Goal: Task Accomplishment & Management: Manage account settings

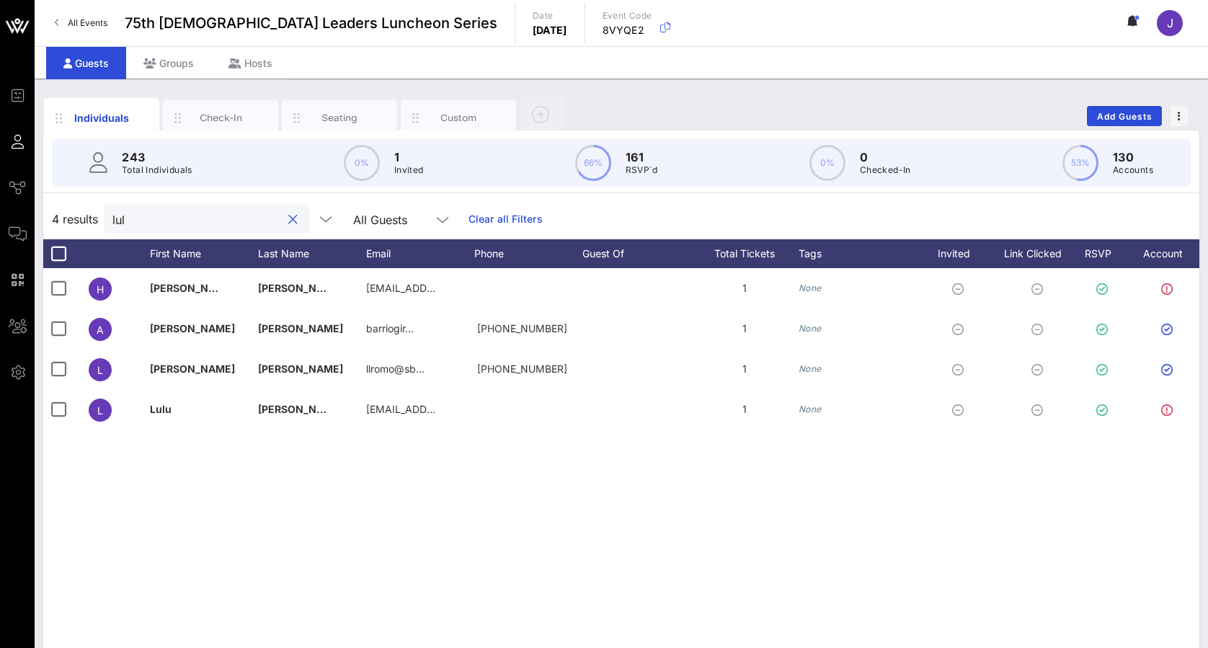
scroll to position [67, 0]
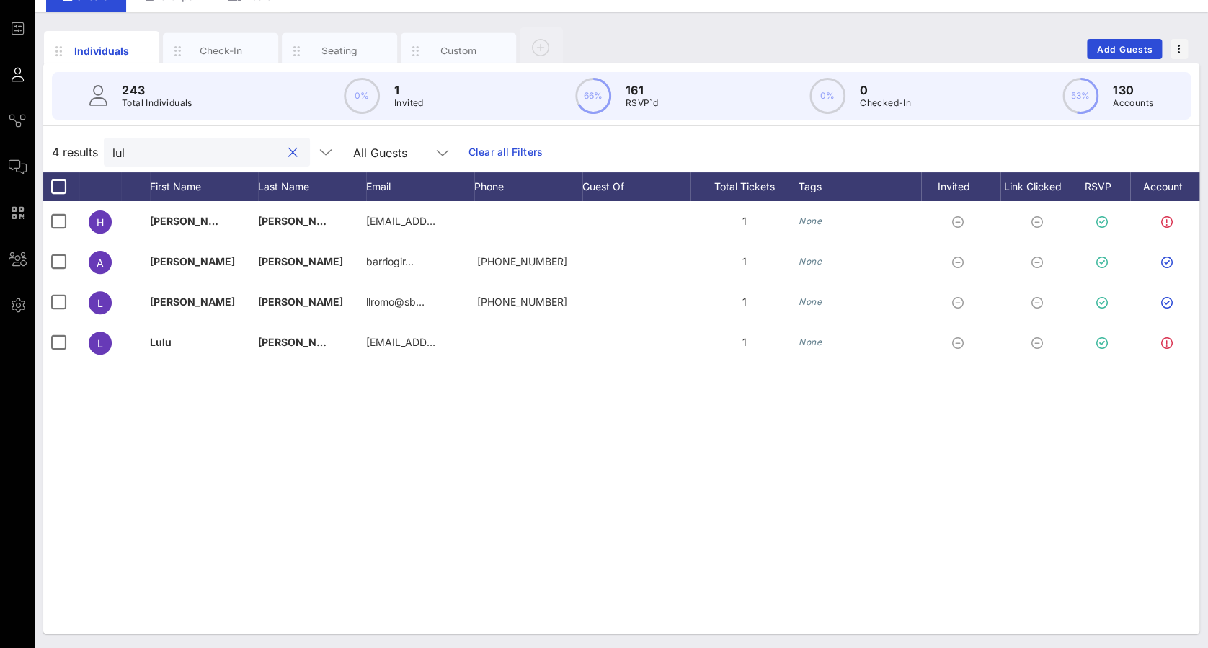
click at [288, 156] on button "clear icon" at bounding box center [292, 153] width 9 height 14
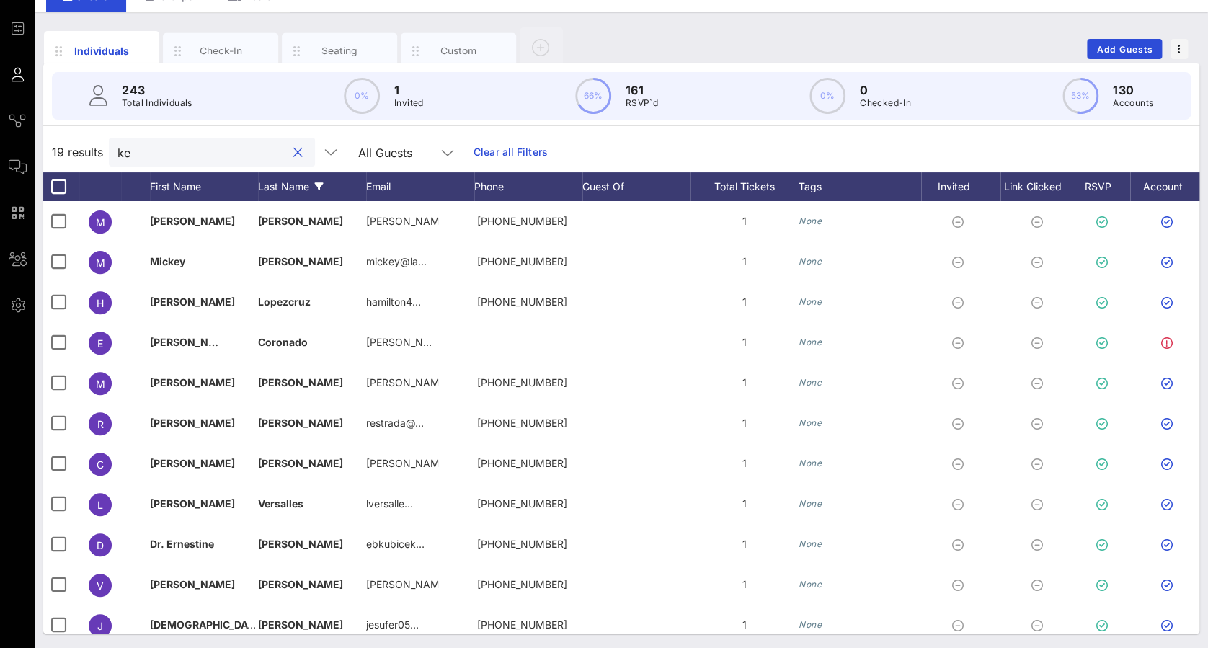
type input "k"
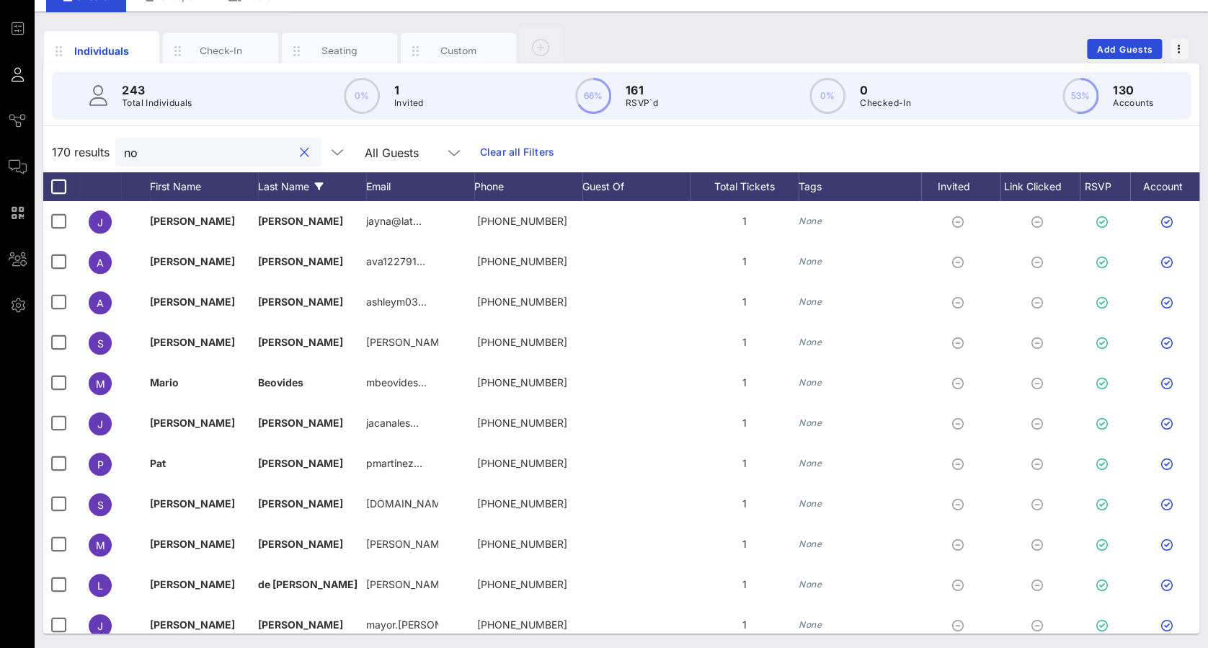
type input "n"
click at [1107, 54] on button "Add Guests" at bounding box center [1124, 49] width 75 height 20
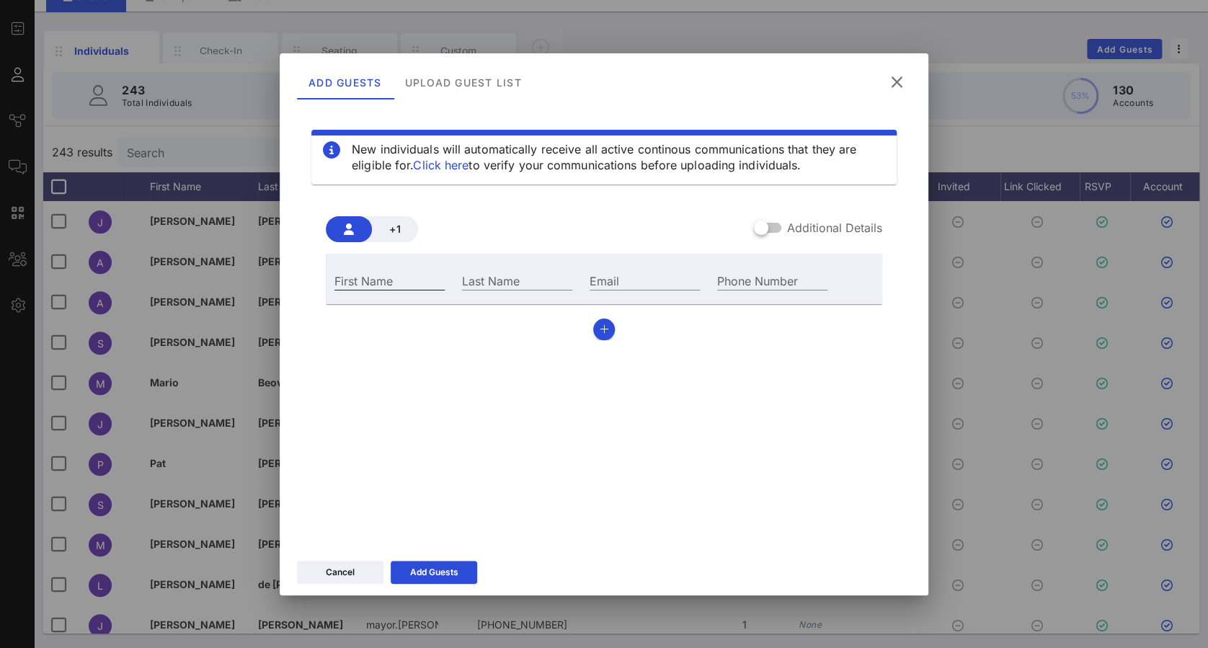
click at [373, 278] on input "First Name" at bounding box center [389, 280] width 110 height 19
type input "M"
type input "[PERSON_NAME]"
click at [762, 271] on div "Phone Number" at bounding box center [772, 280] width 110 height 19
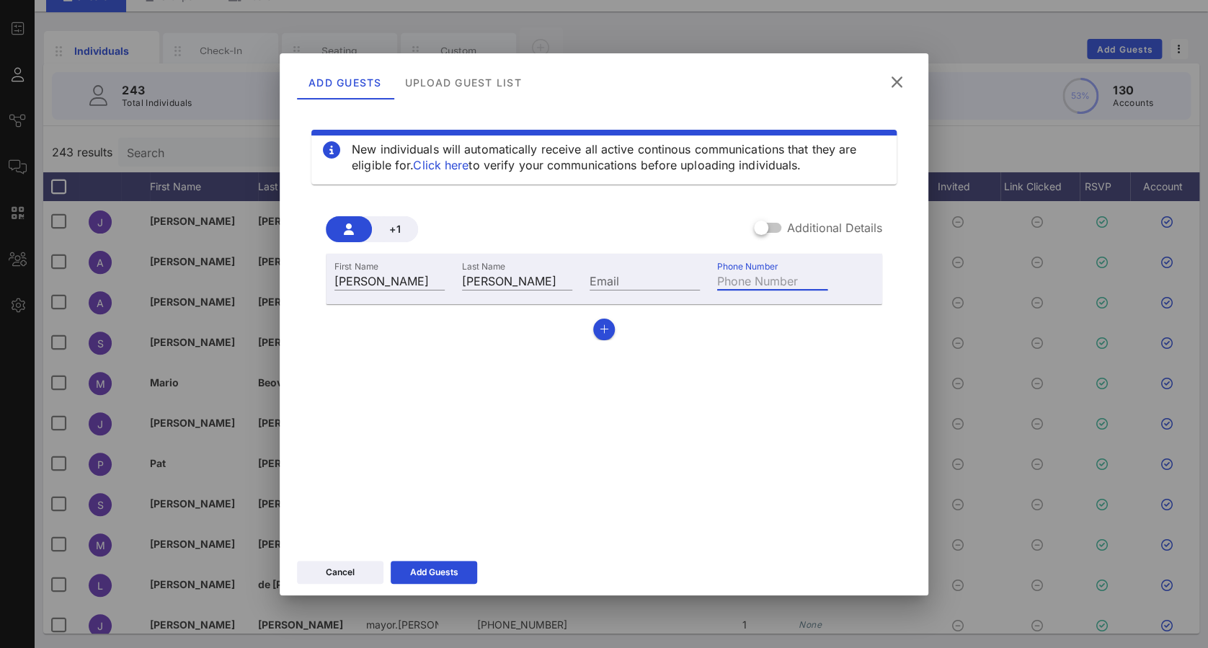
paste input "[PERSON_NAME][EMAIL_ADDRESS][DOMAIN_NAME]"
type input "[PERSON_NAME][EMAIL_ADDRESS][DOMAIN_NAME]"
click at [628, 445] on div "New individuals will automatically receive all active continous communications …" at bounding box center [604, 323] width 614 height 432
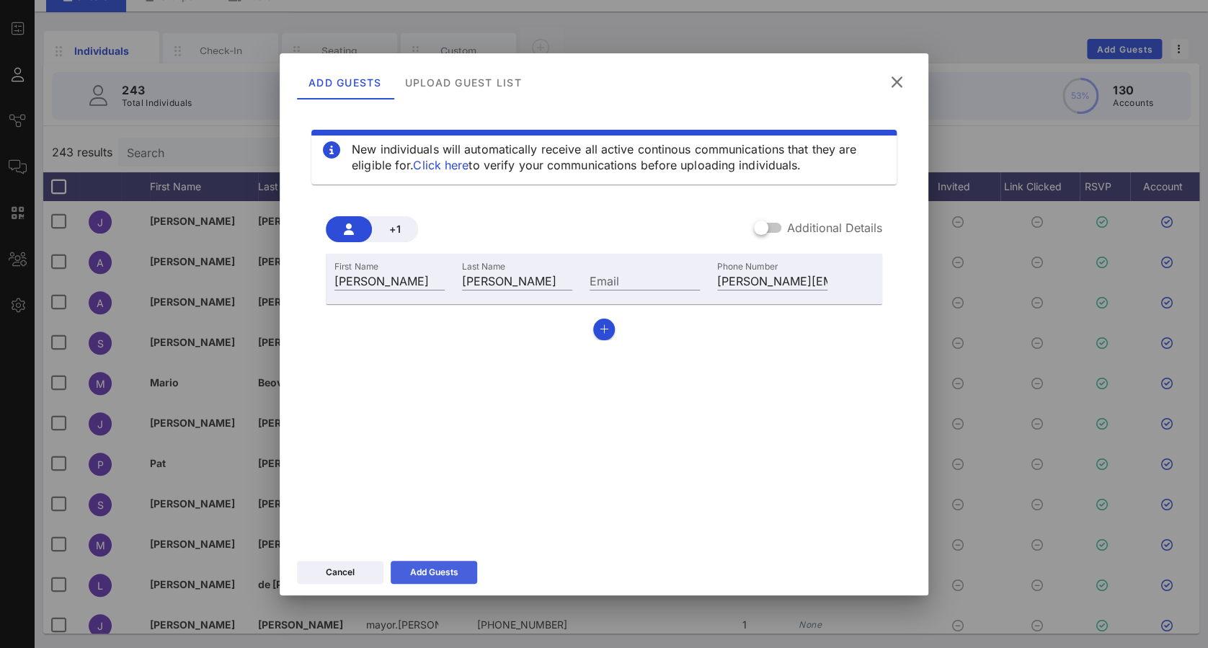
click at [447, 574] on div "Add Guests" at bounding box center [434, 572] width 48 height 14
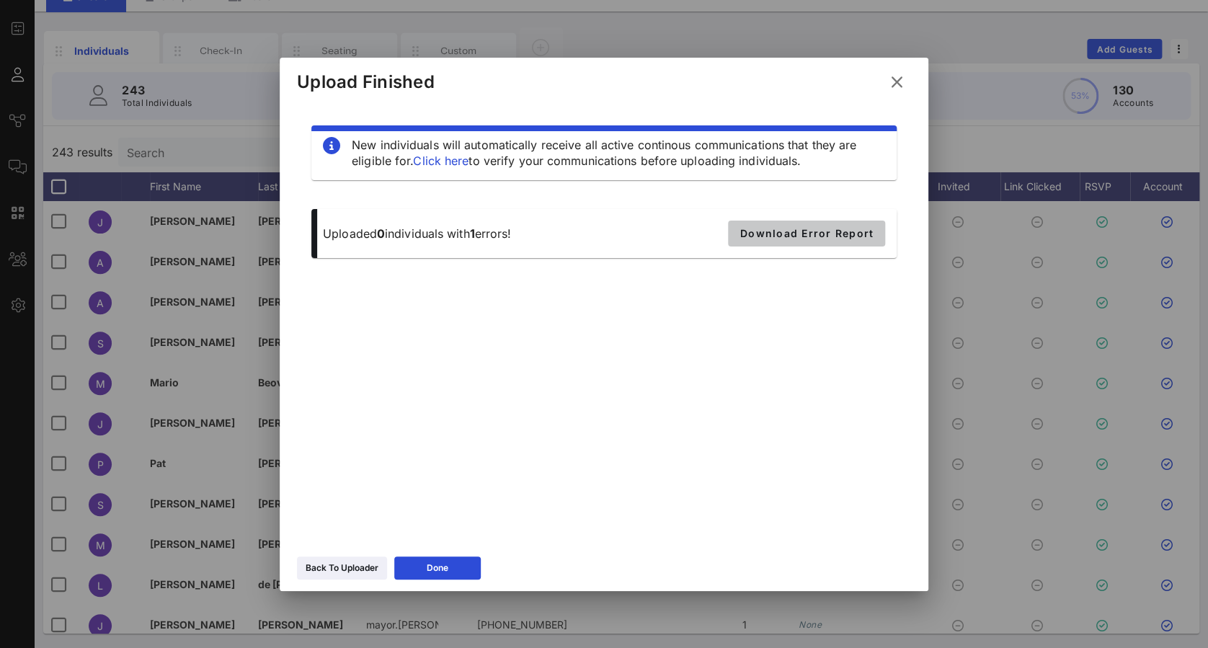
click at [849, 230] on span "Download Error Report" at bounding box center [806, 233] width 134 height 12
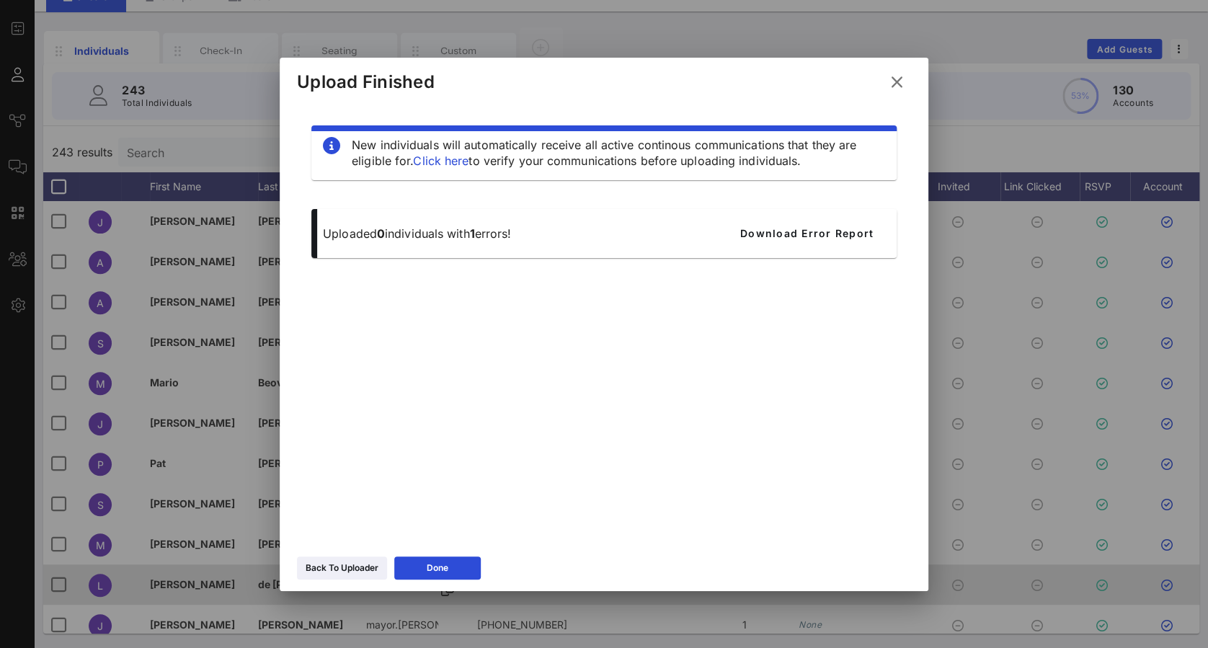
click at [429, 570] on div "Done" at bounding box center [438, 568] width 22 height 14
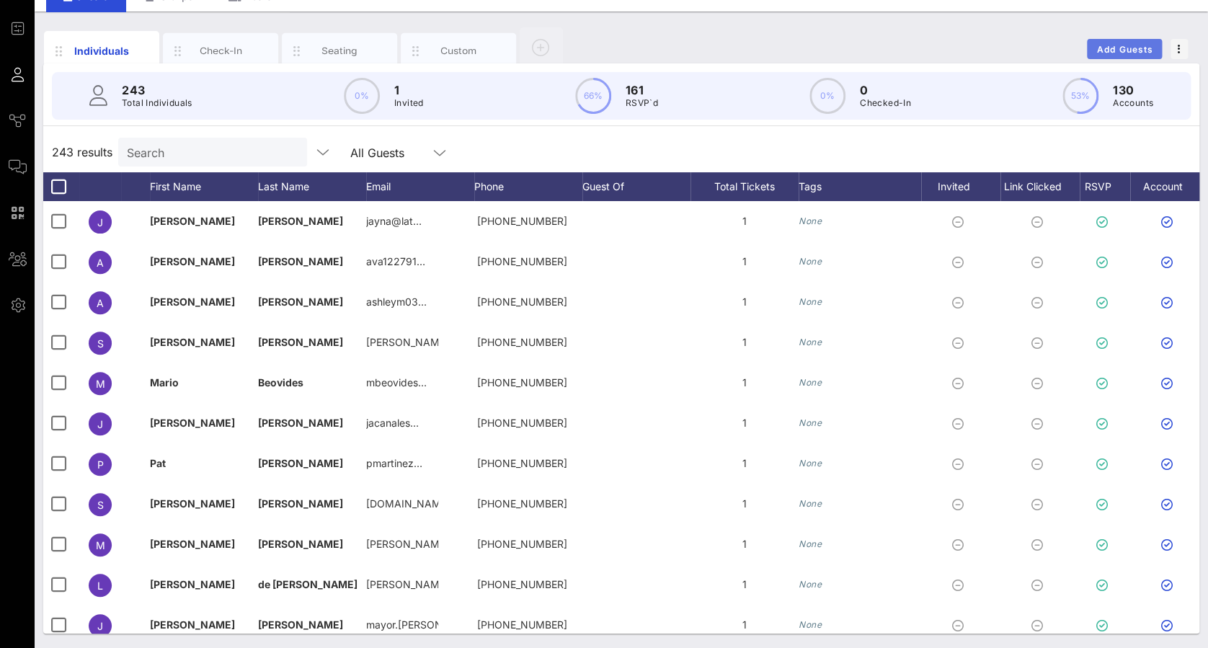
click at [1103, 46] on span "Add Guests" at bounding box center [1124, 49] width 57 height 11
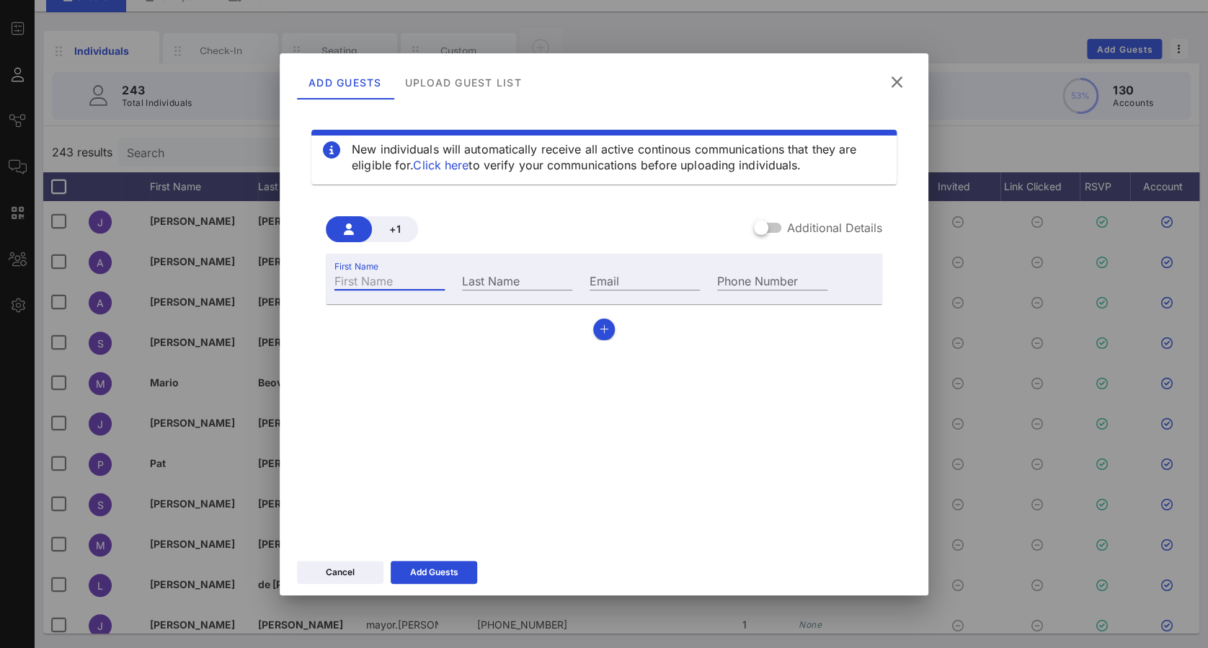
click at [370, 288] on div "First Name" at bounding box center [389, 280] width 110 height 19
type input "[PERSON_NAME]"
type input "Killeen"
click at [437, 576] on div "Add Guests" at bounding box center [434, 572] width 48 height 14
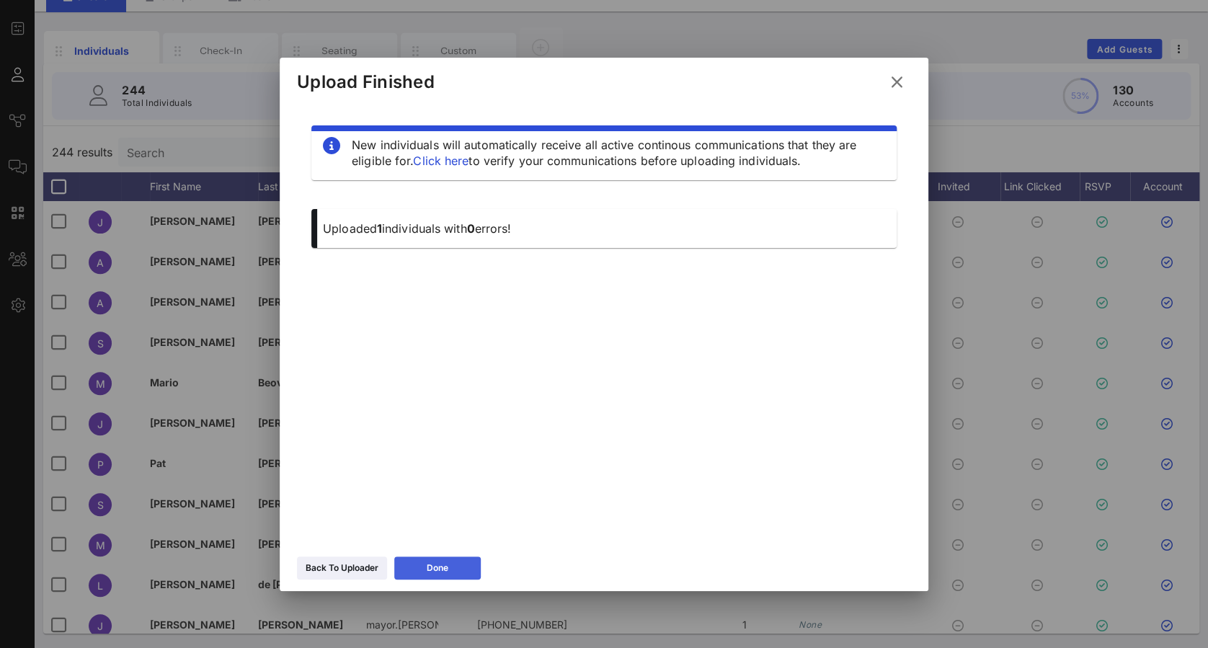
drag, startPoint x: 446, startPoint y: 567, endPoint x: 417, endPoint y: 427, distance: 142.7
click at [445, 566] on div "Done" at bounding box center [438, 568] width 22 height 14
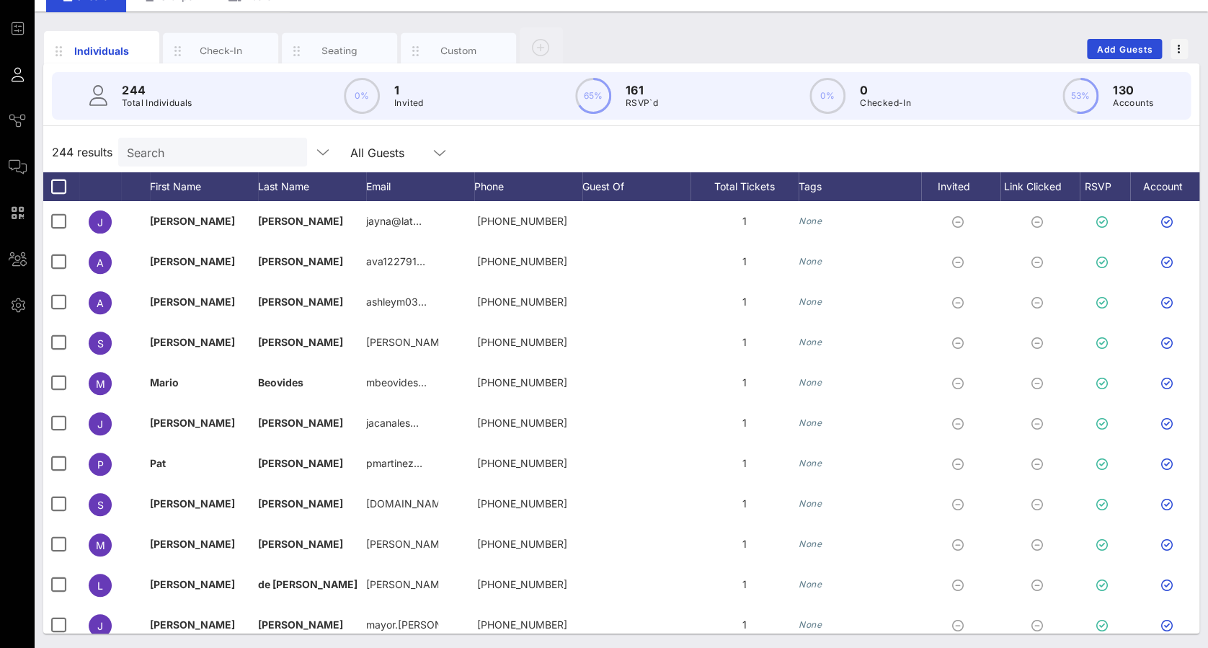
click at [206, 144] on input "Search" at bounding box center [211, 152] width 169 height 19
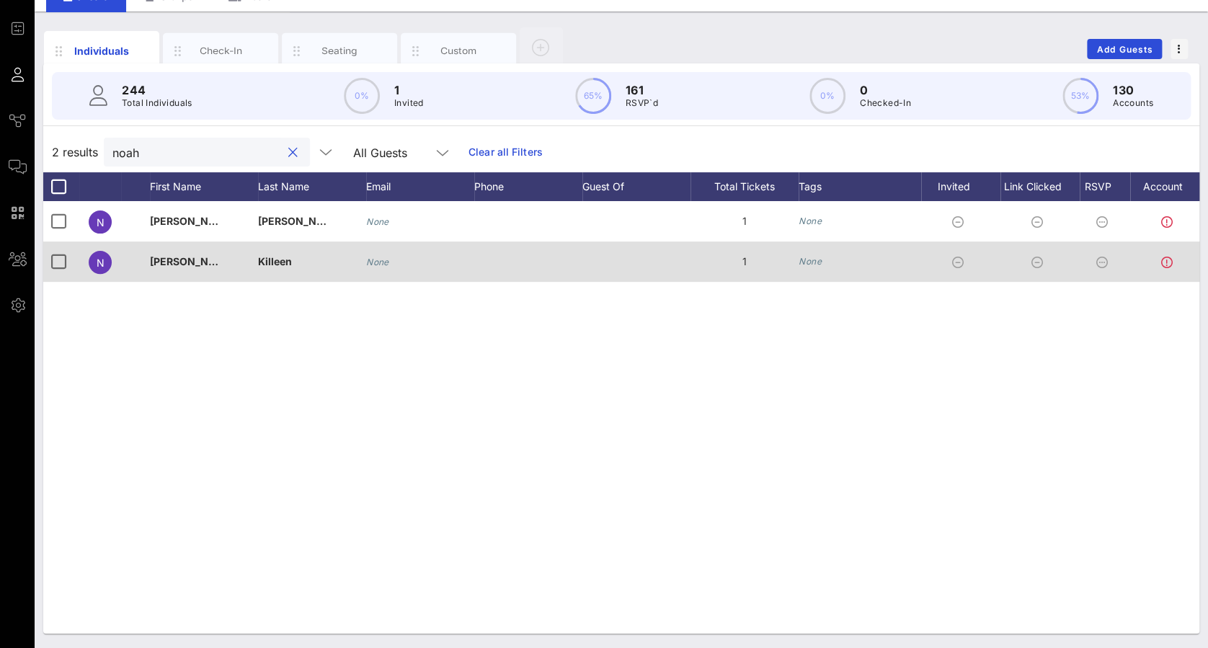
type input "noah"
click at [1136, 259] on div at bounding box center [1169, 261] width 79 height 40
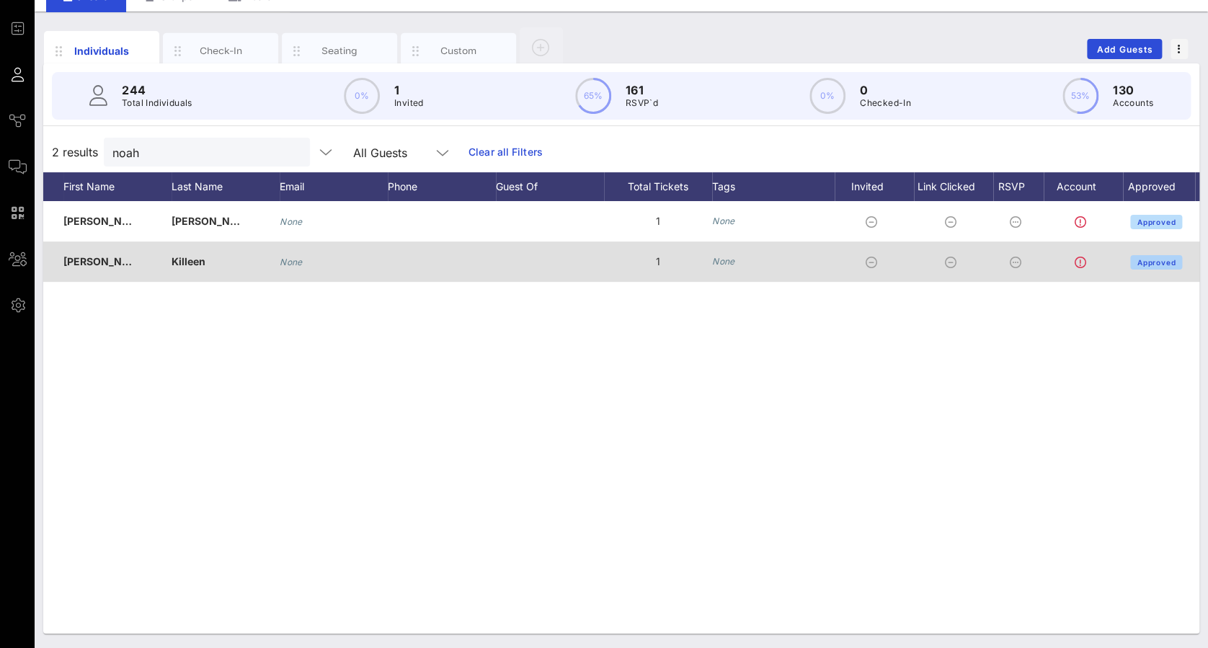
scroll to position [0, 118]
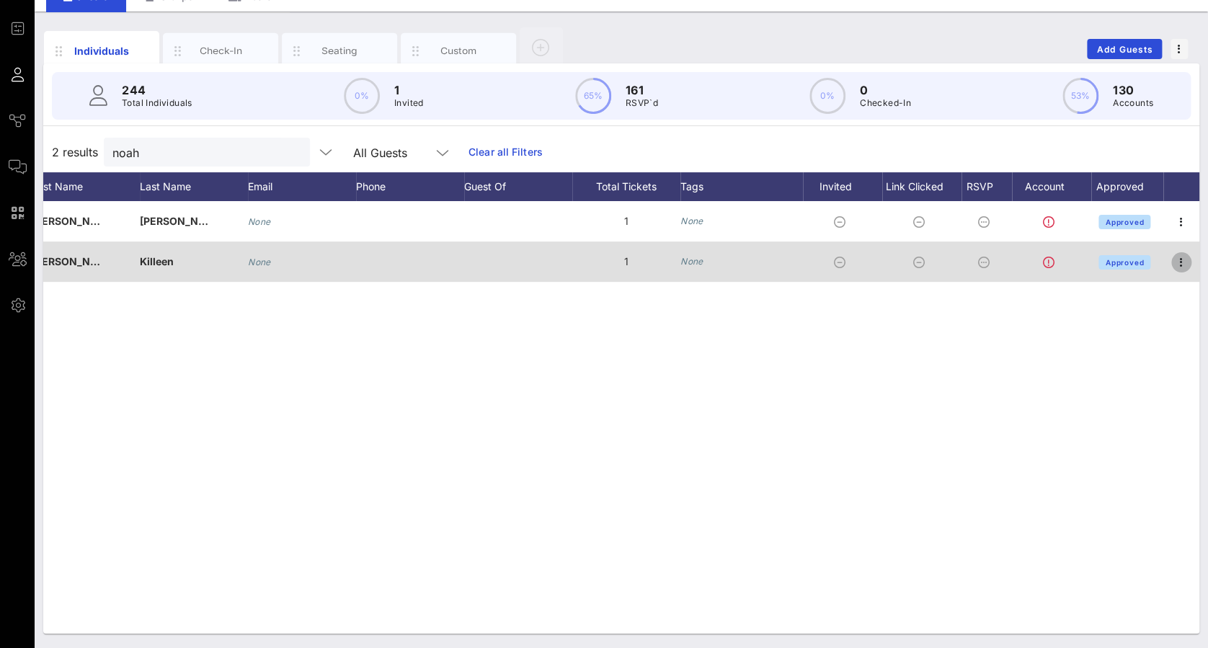
click at [1185, 258] on icon "button" at bounding box center [1180, 262] width 17 height 17
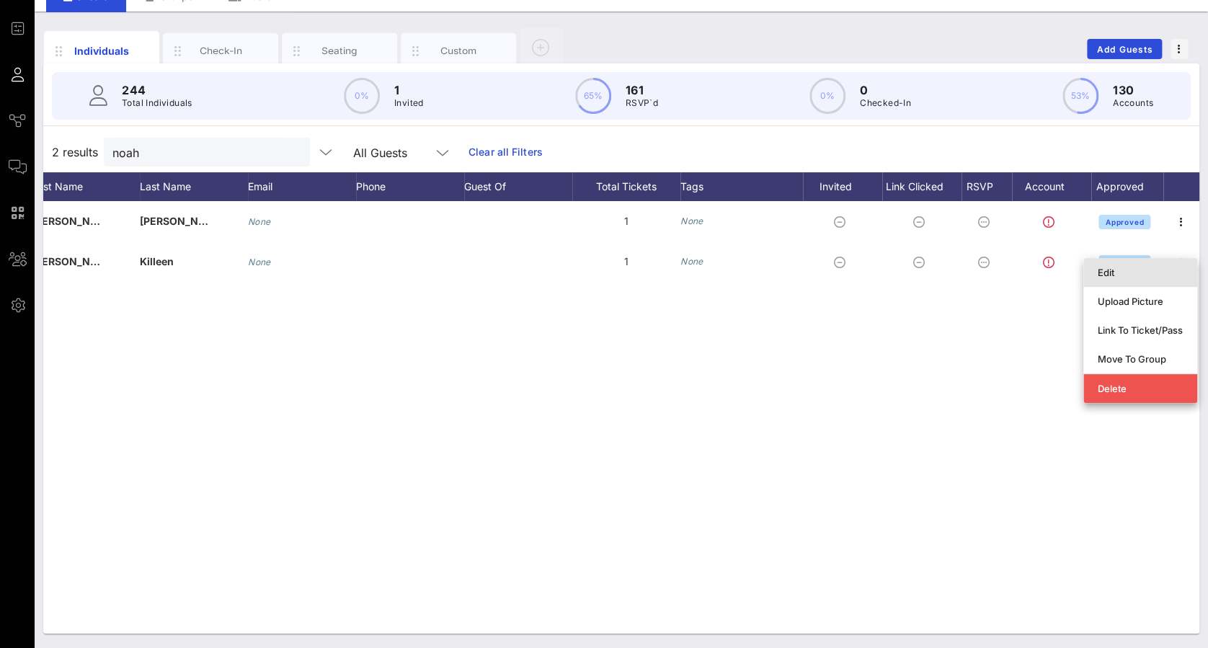
click at [1147, 278] on div "Edit" at bounding box center [1139, 272] width 85 height 23
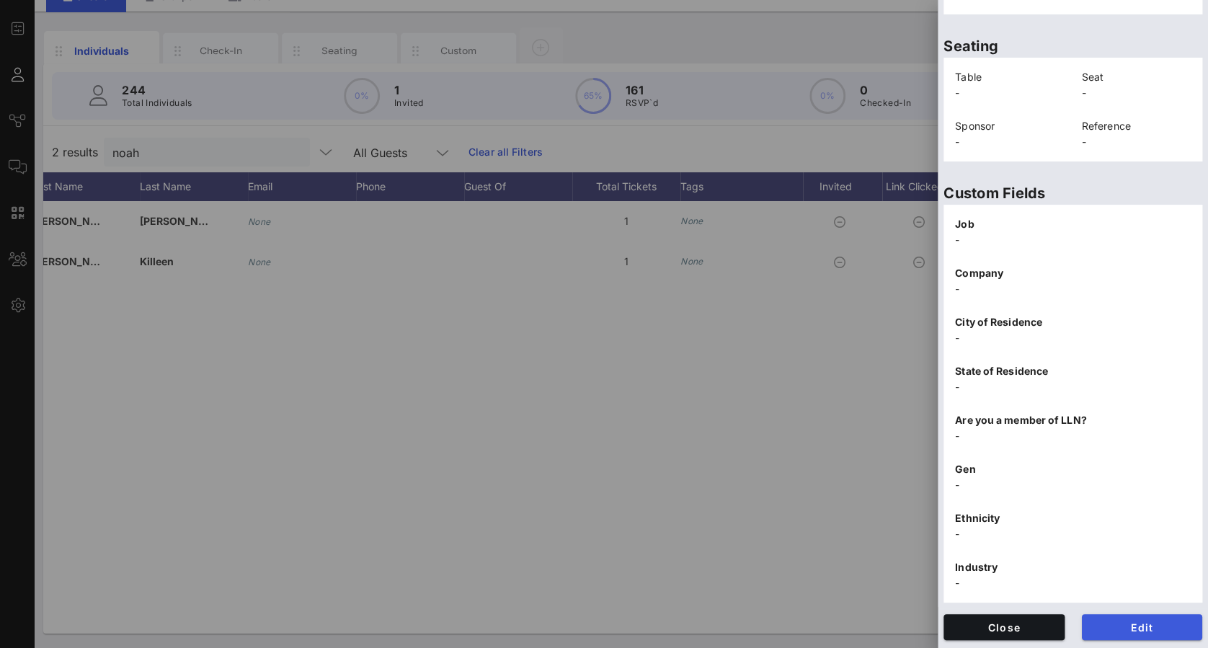
scroll to position [294, 0]
click at [1116, 615] on button "Edit" at bounding box center [1141, 626] width 121 height 26
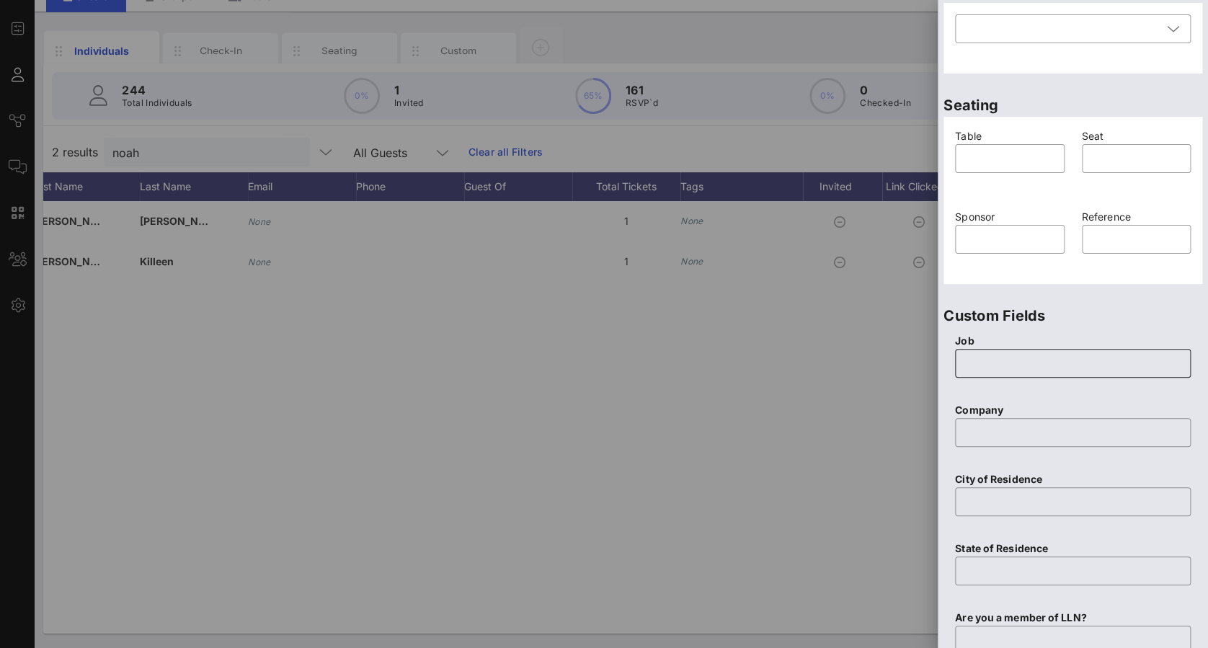
click at [1021, 372] on input "text" at bounding box center [1072, 363] width 218 height 23
type input "Videographer"
drag, startPoint x: 634, startPoint y: 409, endPoint x: 651, endPoint y: 408, distance: 17.4
click at [634, 409] on div at bounding box center [604, 324] width 1208 height 648
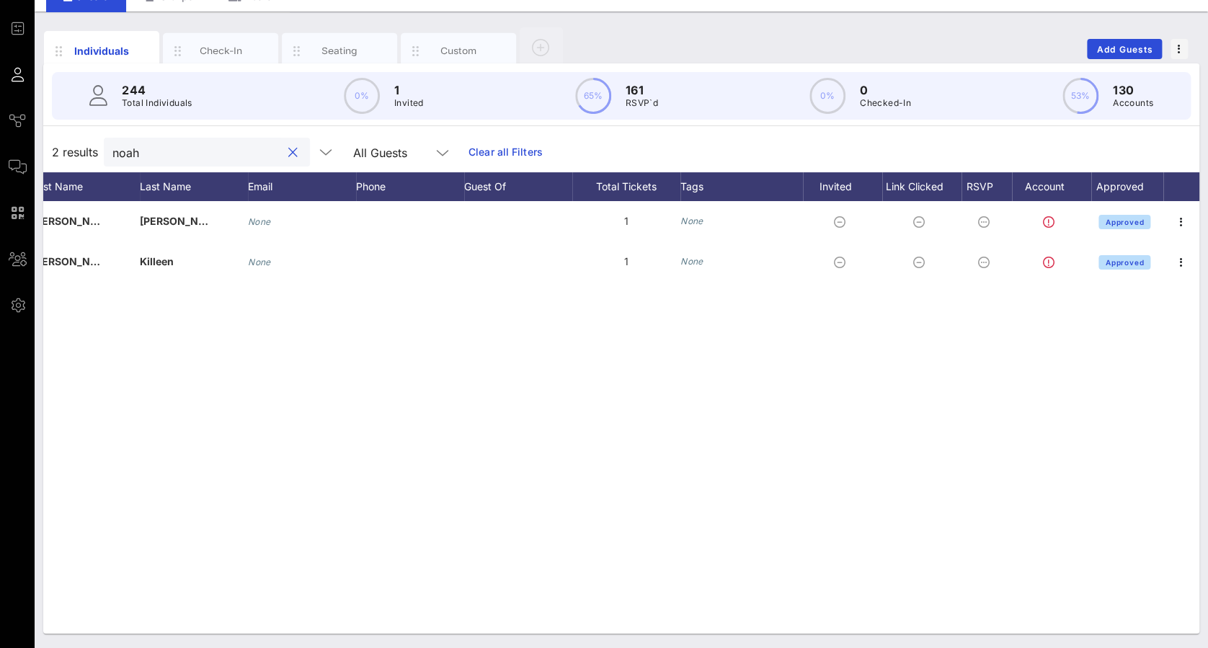
click at [184, 157] on input "noah" at bounding box center [196, 152] width 169 height 19
click at [182, 156] on input "noah" at bounding box center [196, 152] width 169 height 19
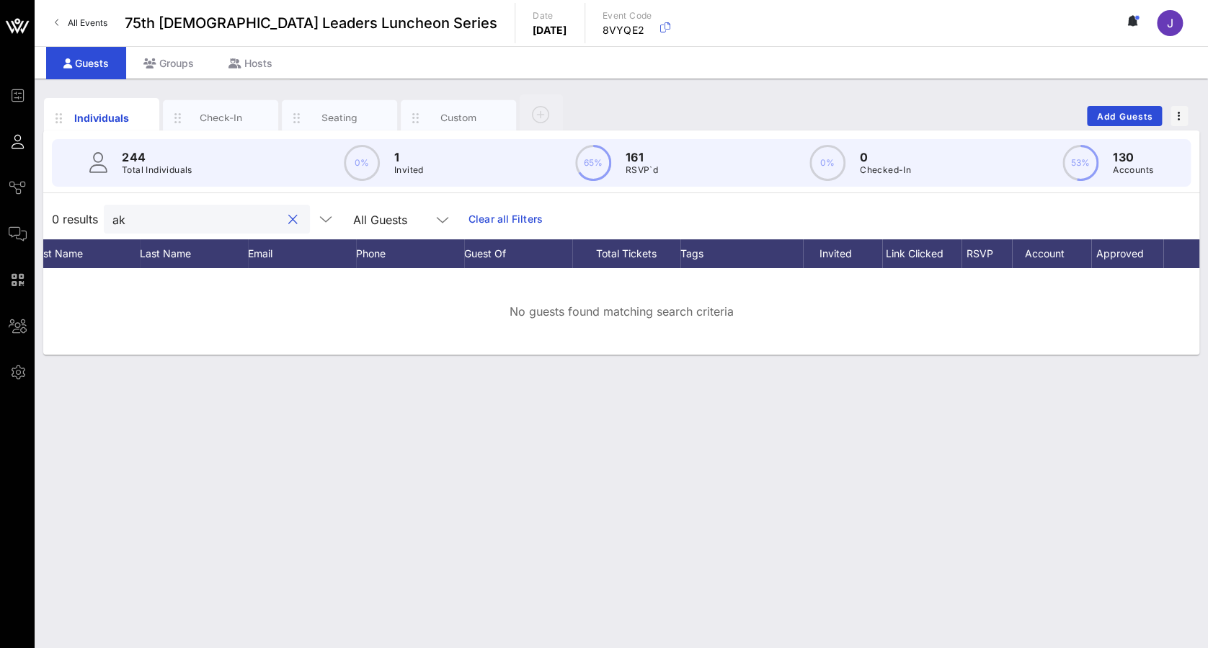
type input "a"
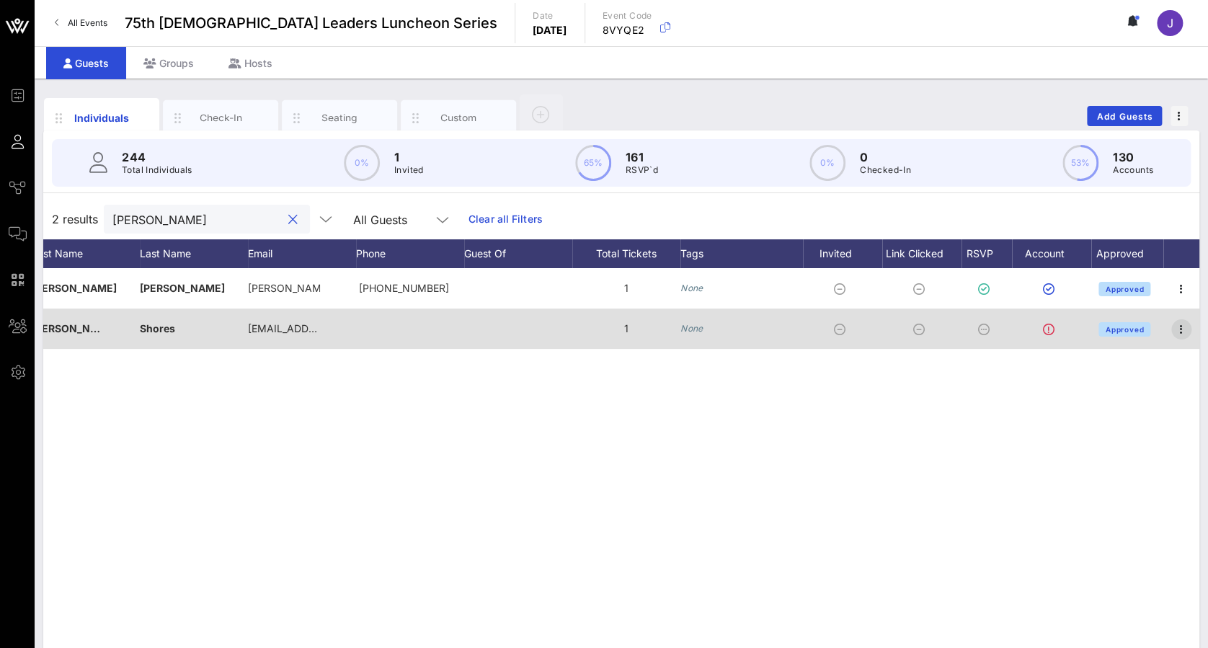
type input "[PERSON_NAME]"
click at [1182, 331] on icon "button" at bounding box center [1180, 329] width 17 height 17
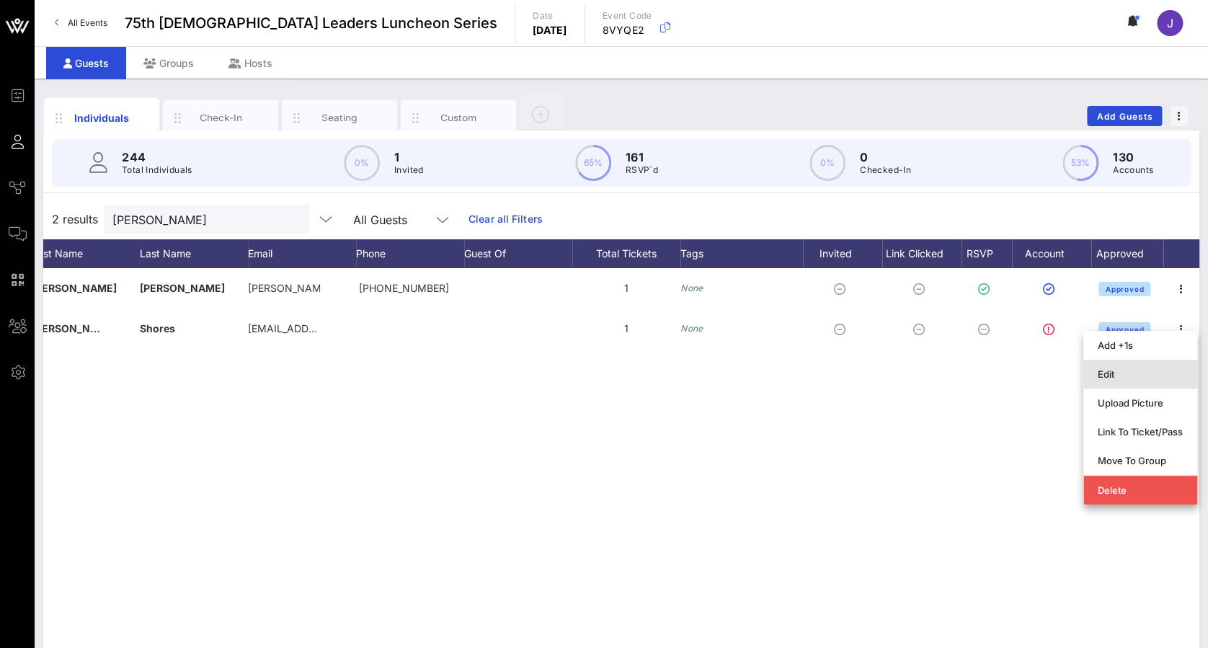
click at [1168, 378] on div "Edit" at bounding box center [1139, 374] width 85 height 12
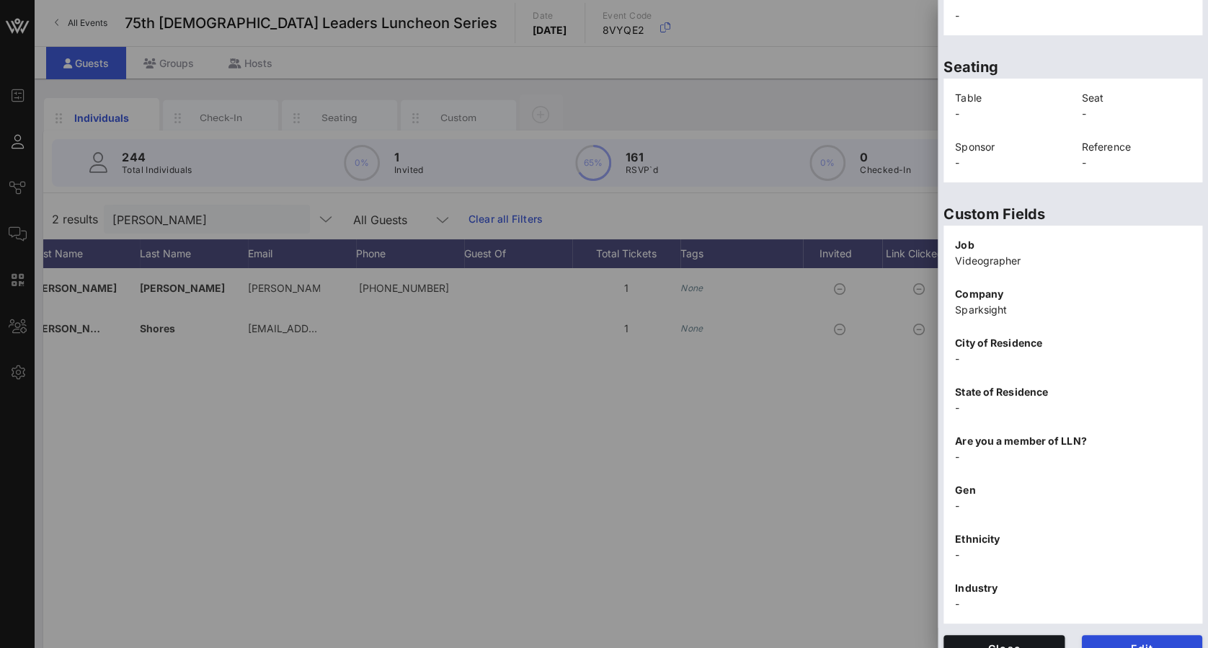
scroll to position [310, 0]
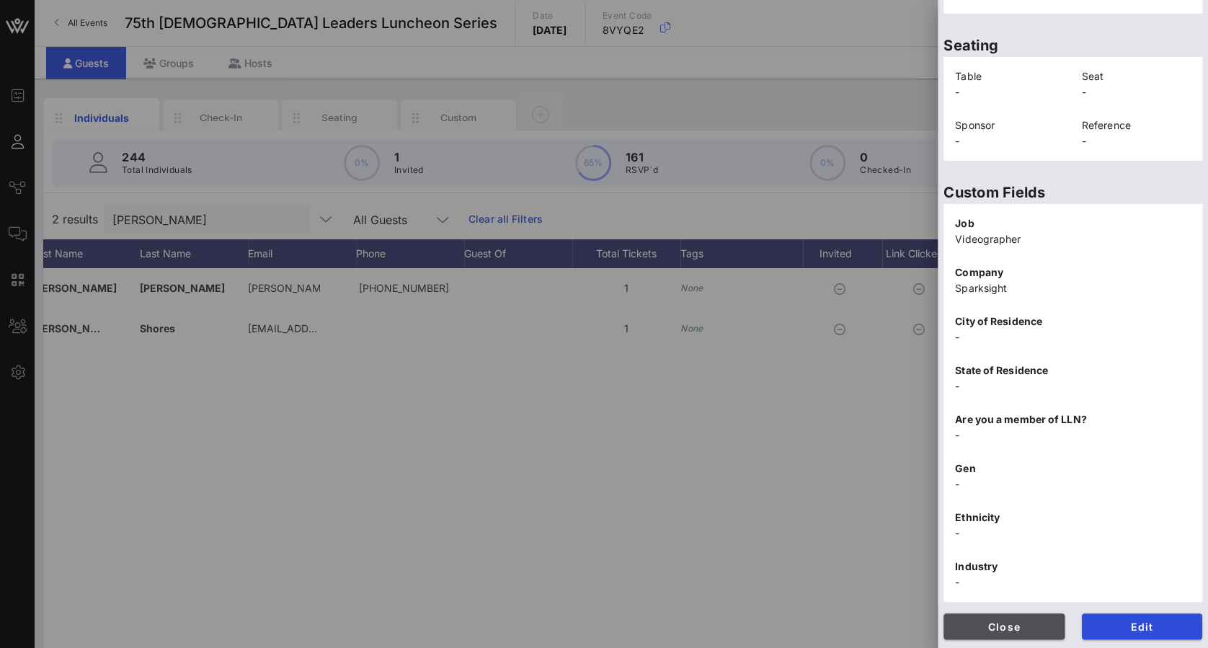
drag, startPoint x: 1009, startPoint y: 623, endPoint x: 979, endPoint y: 606, distance: 34.5
click at [1009, 623] on span "Close" at bounding box center [1004, 626] width 98 height 12
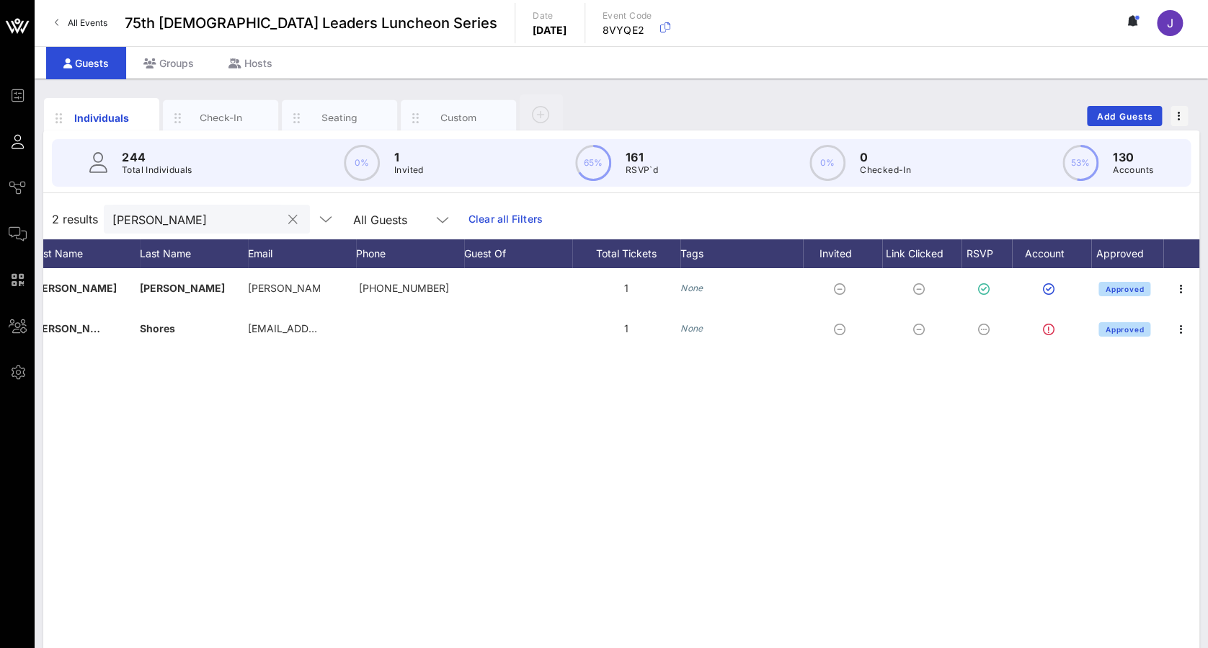
click at [196, 213] on input "[PERSON_NAME]" at bounding box center [196, 219] width 169 height 19
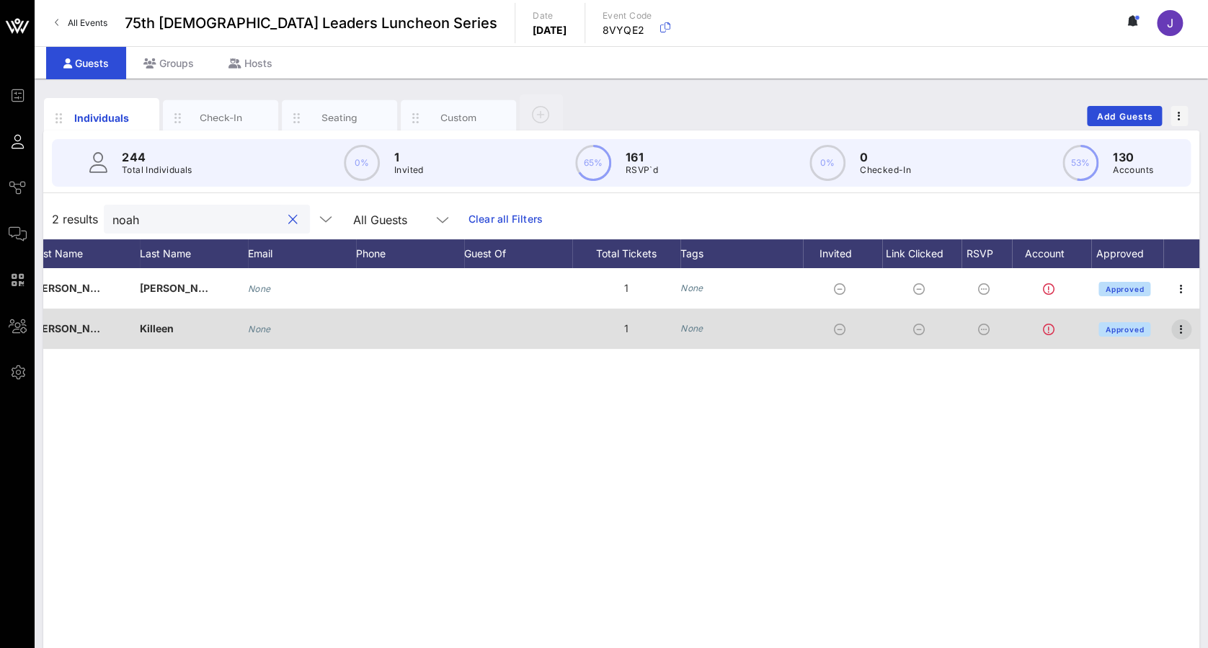
type input "noah"
click at [1183, 327] on icon "button" at bounding box center [1180, 329] width 17 height 17
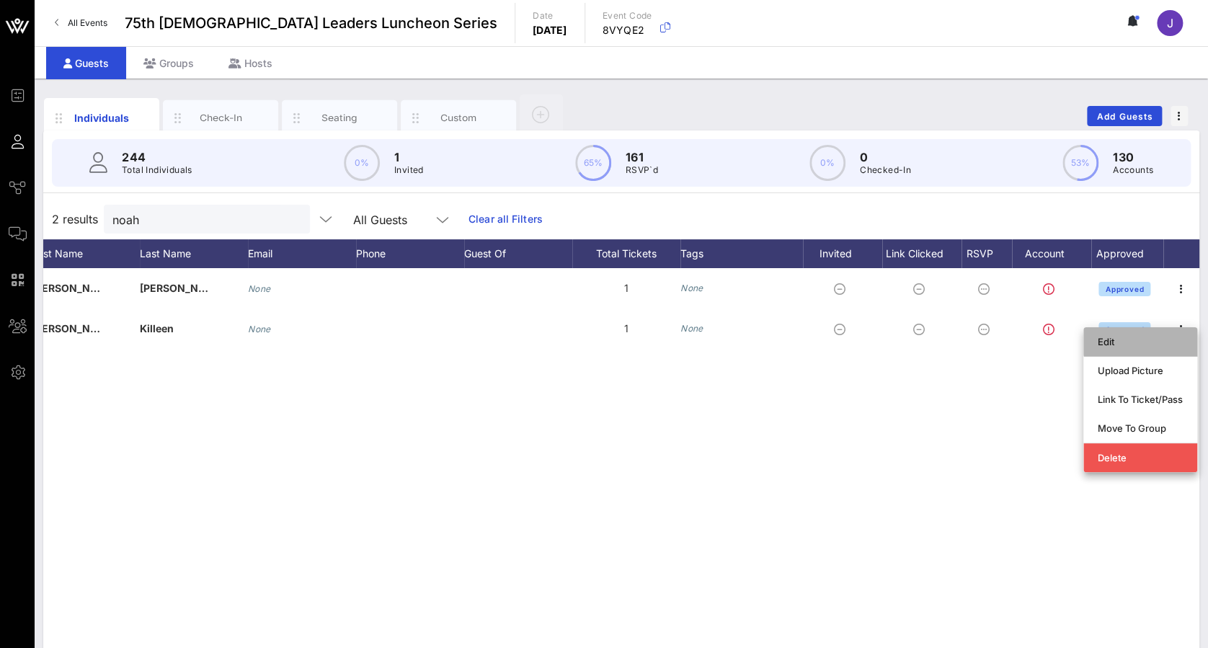
click at [1161, 349] on div "Edit" at bounding box center [1139, 341] width 85 height 23
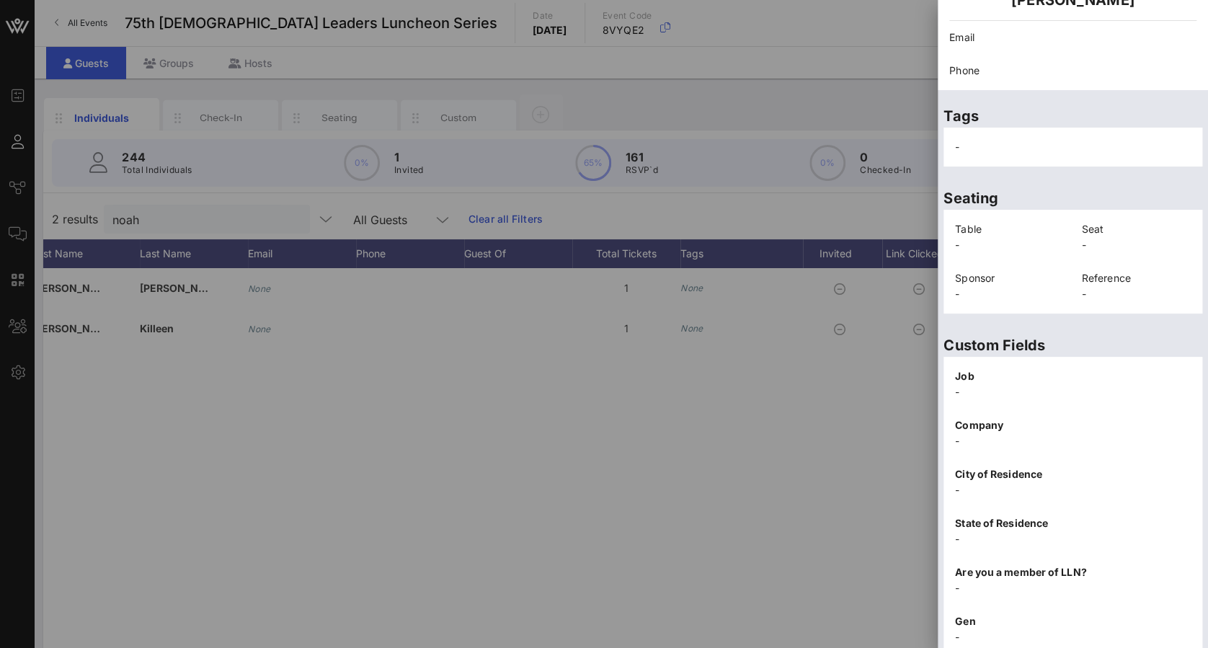
scroll to position [294, 0]
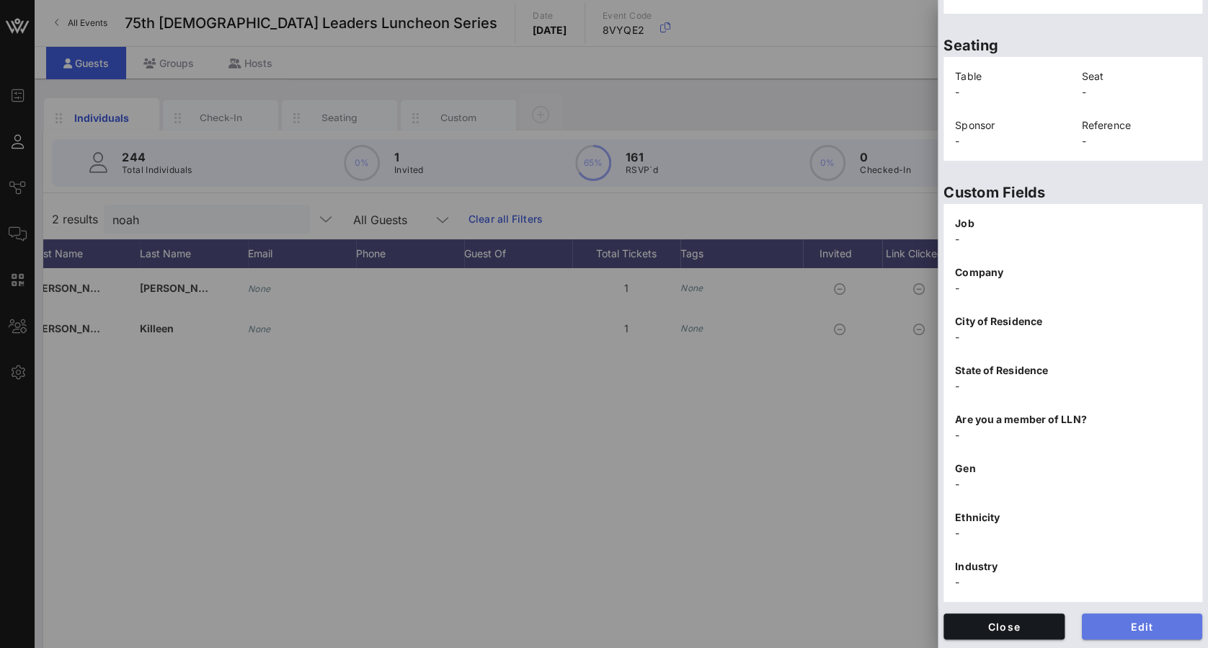
click at [1136, 617] on button "Edit" at bounding box center [1141, 626] width 121 height 26
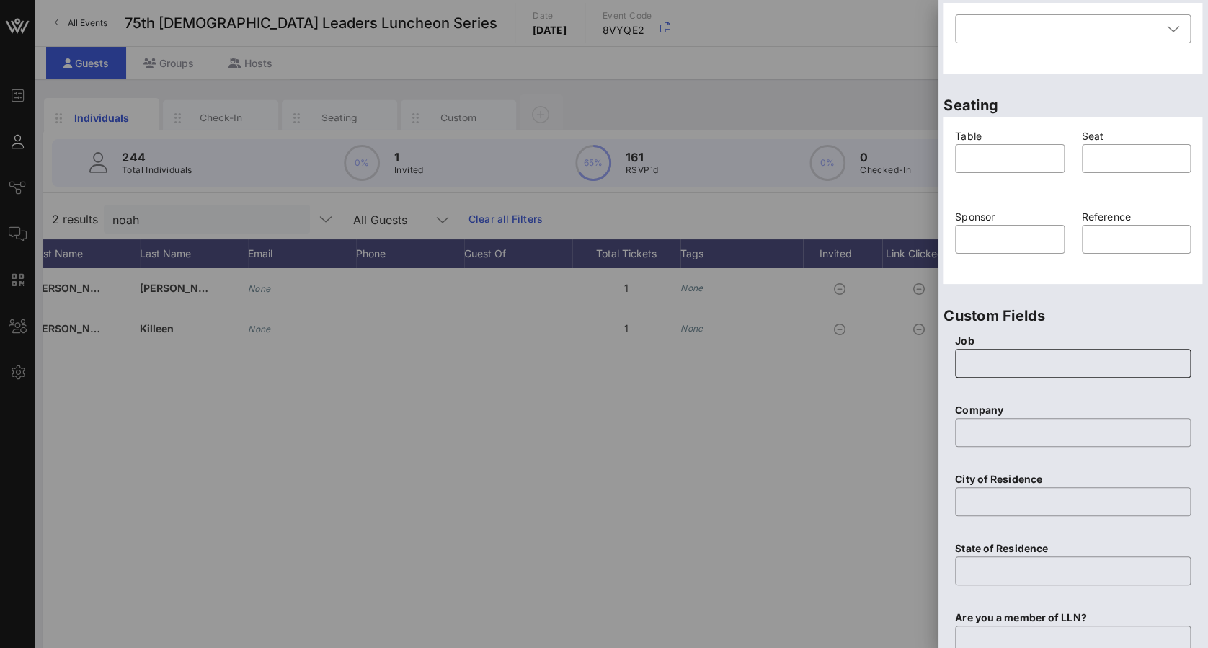
click at [1032, 370] on input "text" at bounding box center [1072, 363] width 218 height 23
type input "Videographer"
type input "Sparksight"
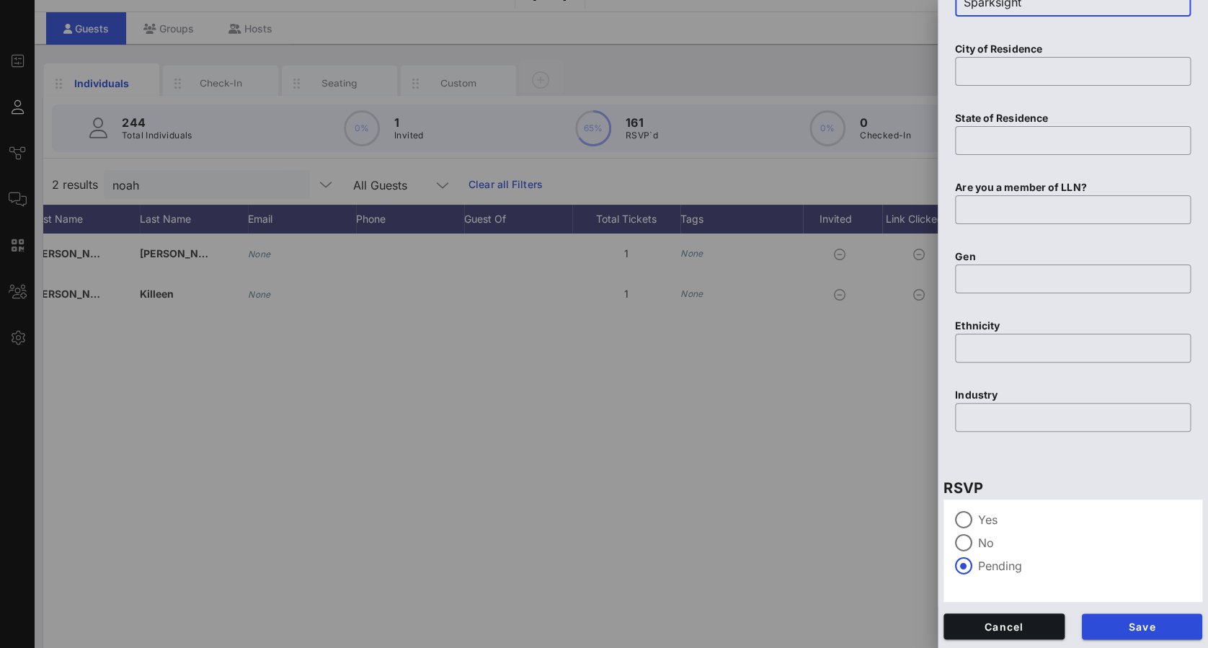
scroll to position [67, 0]
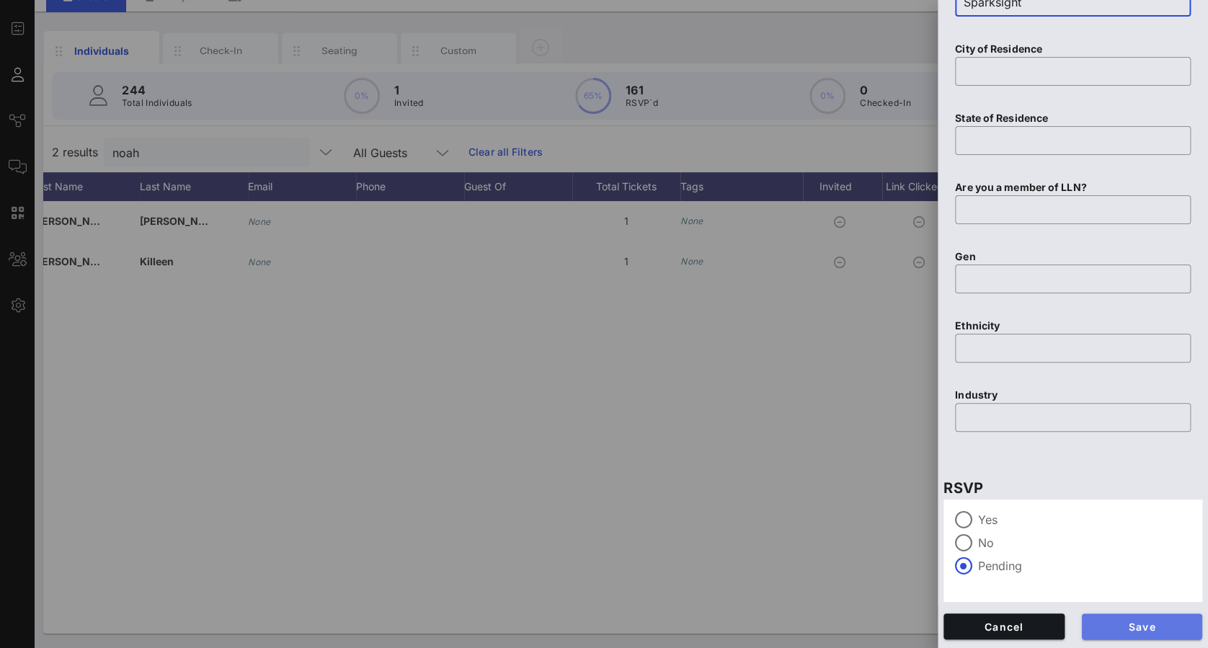
click at [1128, 623] on span "Save" at bounding box center [1142, 626] width 98 height 12
